Goal: Find specific page/section: Find specific page/section

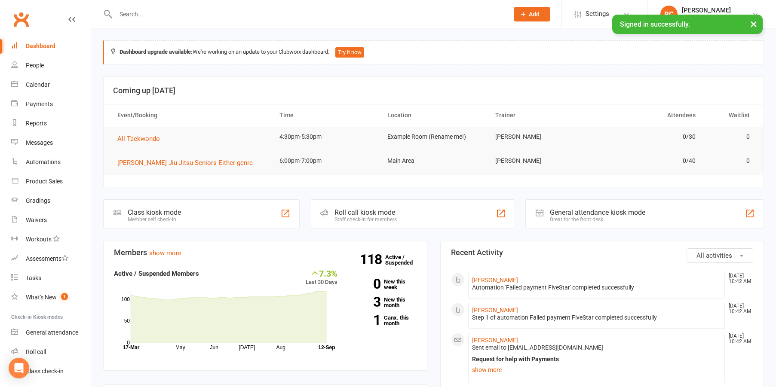
click at [167, 14] on input "text" at bounding box center [308, 14] width 390 height 12
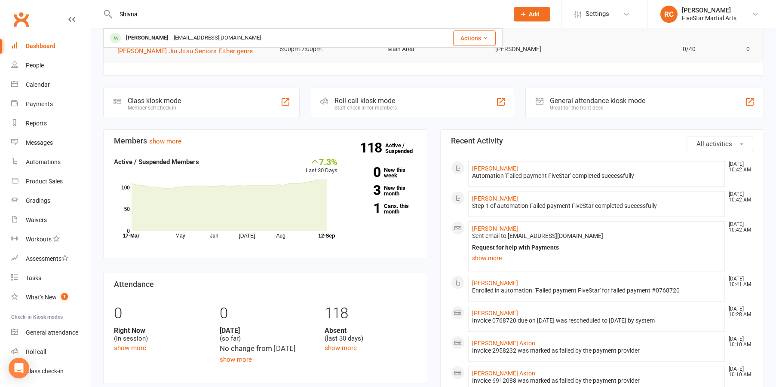
scroll to position [114, 0]
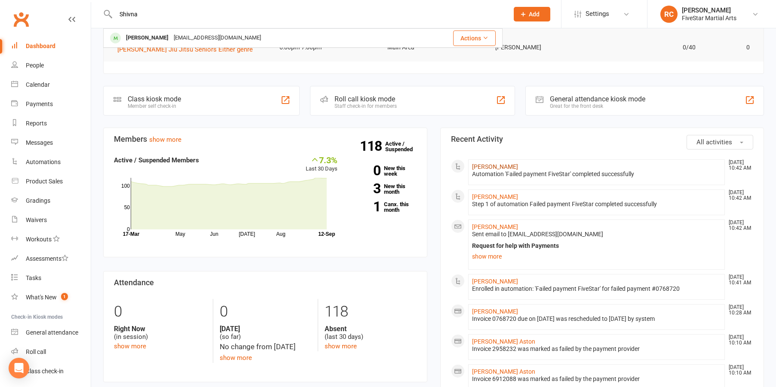
type input "Shivna"
click at [501, 166] on link "[PERSON_NAME]" at bounding box center [495, 166] width 46 height 7
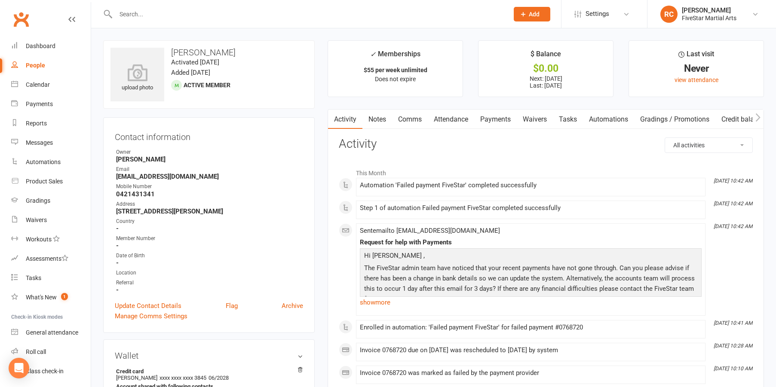
click at [510, 119] on link "Payments" at bounding box center [495, 120] width 43 height 20
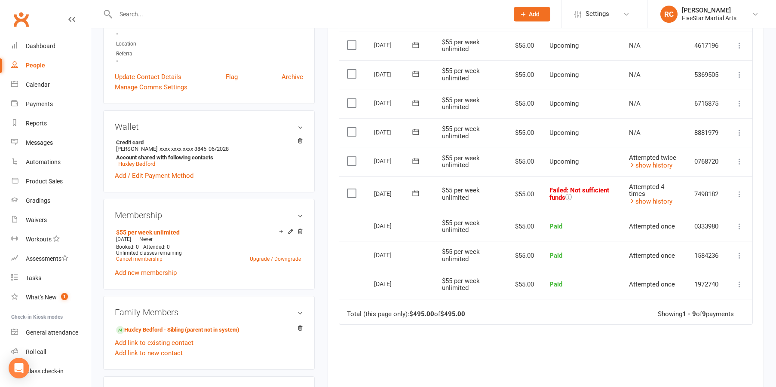
scroll to position [279, 0]
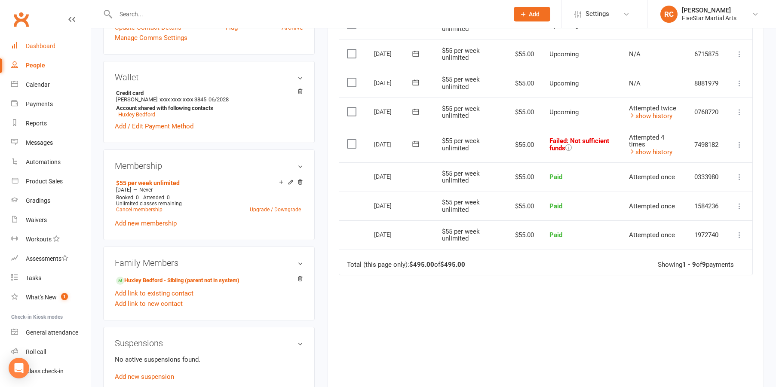
click at [28, 46] on div "Dashboard" at bounding box center [41, 46] width 30 height 7
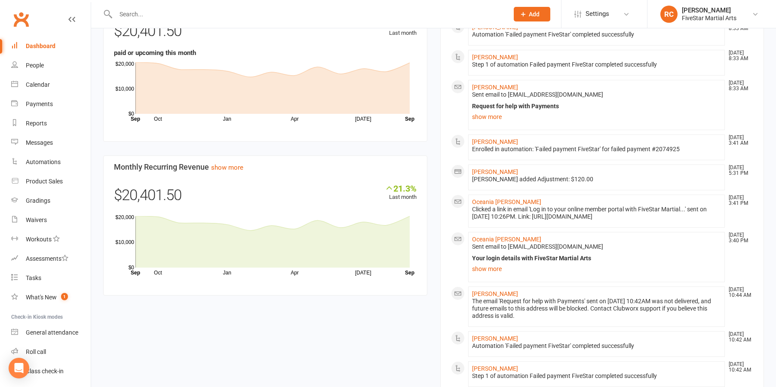
scroll to position [551, 0]
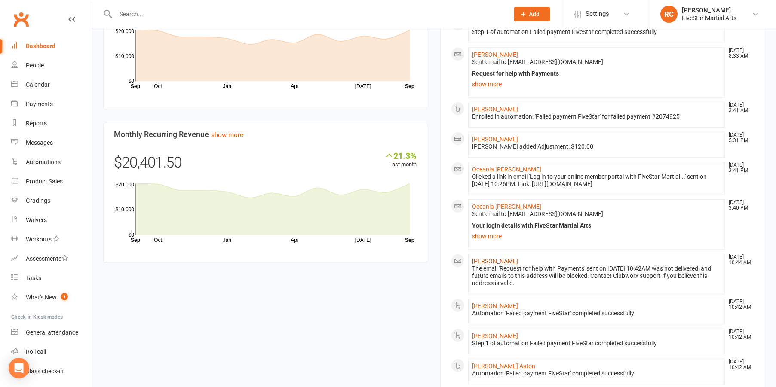
click at [492, 261] on link "[PERSON_NAME]" at bounding box center [495, 261] width 46 height 7
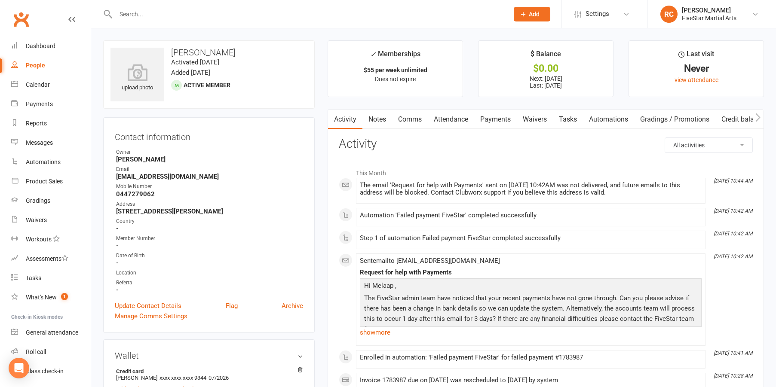
click at [497, 120] on link "Payments" at bounding box center [495, 120] width 43 height 20
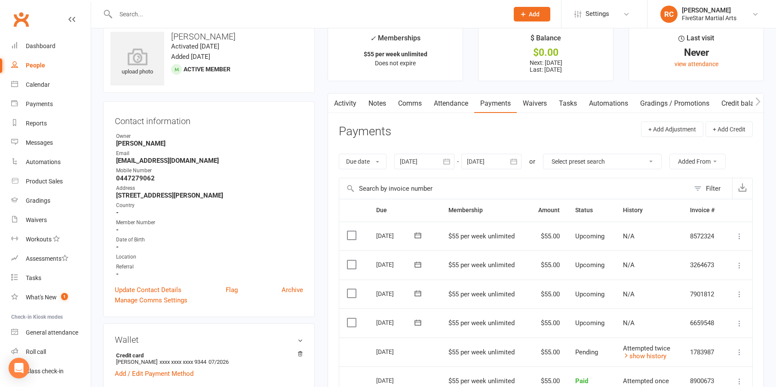
scroll to position [104, 0]
